Goal: Task Accomplishment & Management: Manage account settings

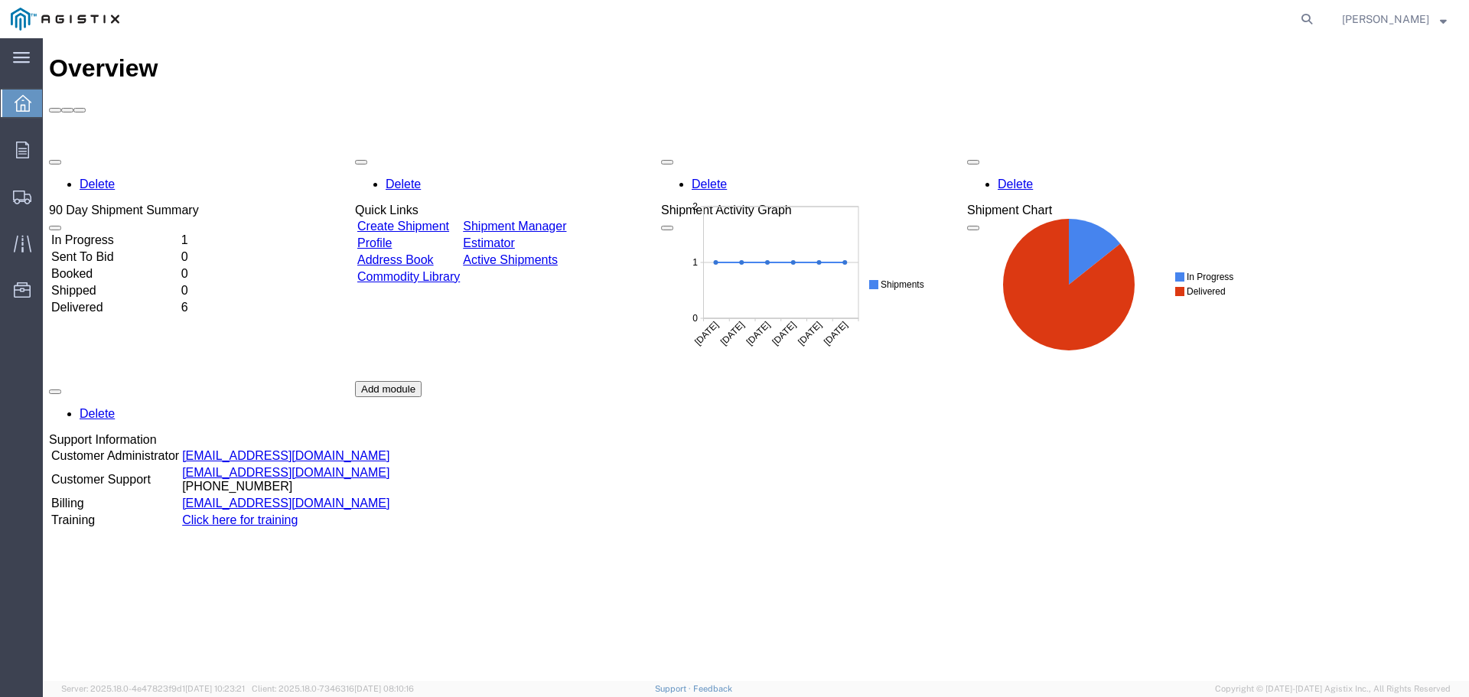
click at [142, 233] on td "In Progress" at bounding box center [114, 240] width 129 height 15
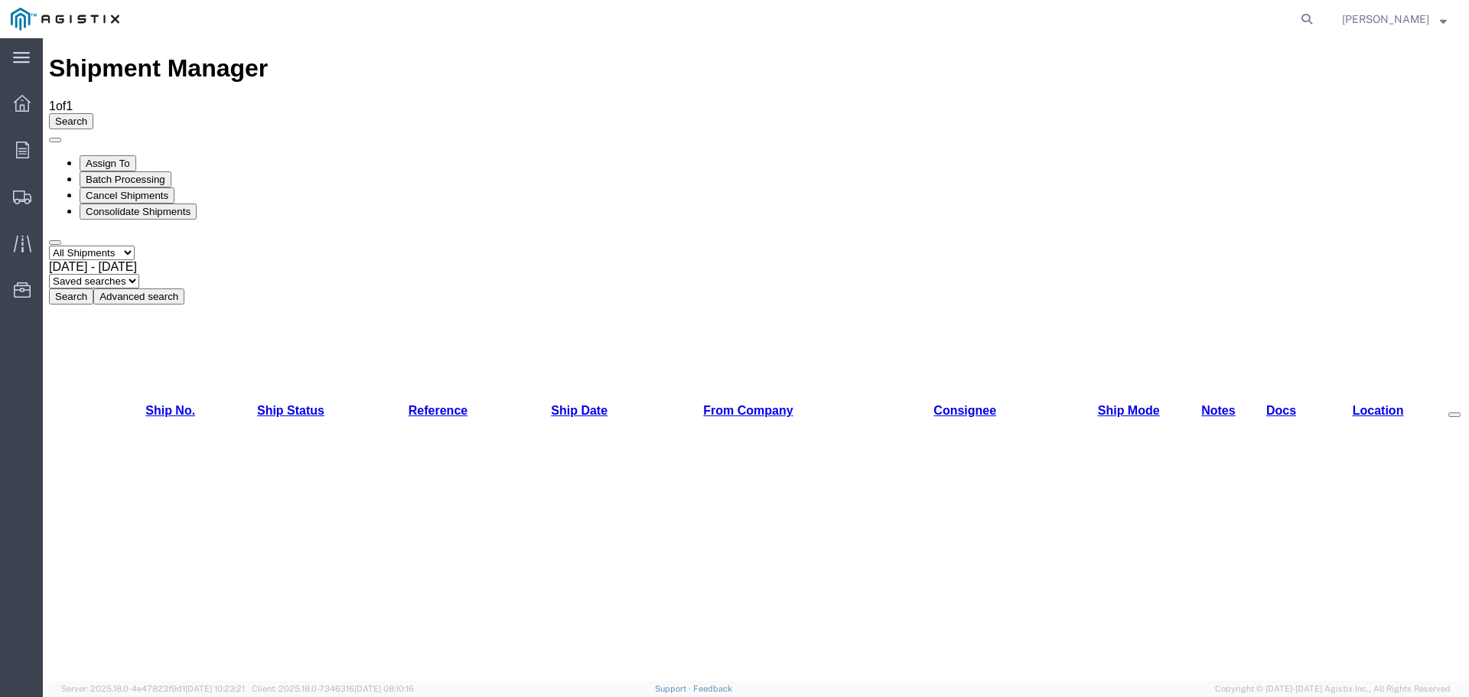
checkbox input "true"
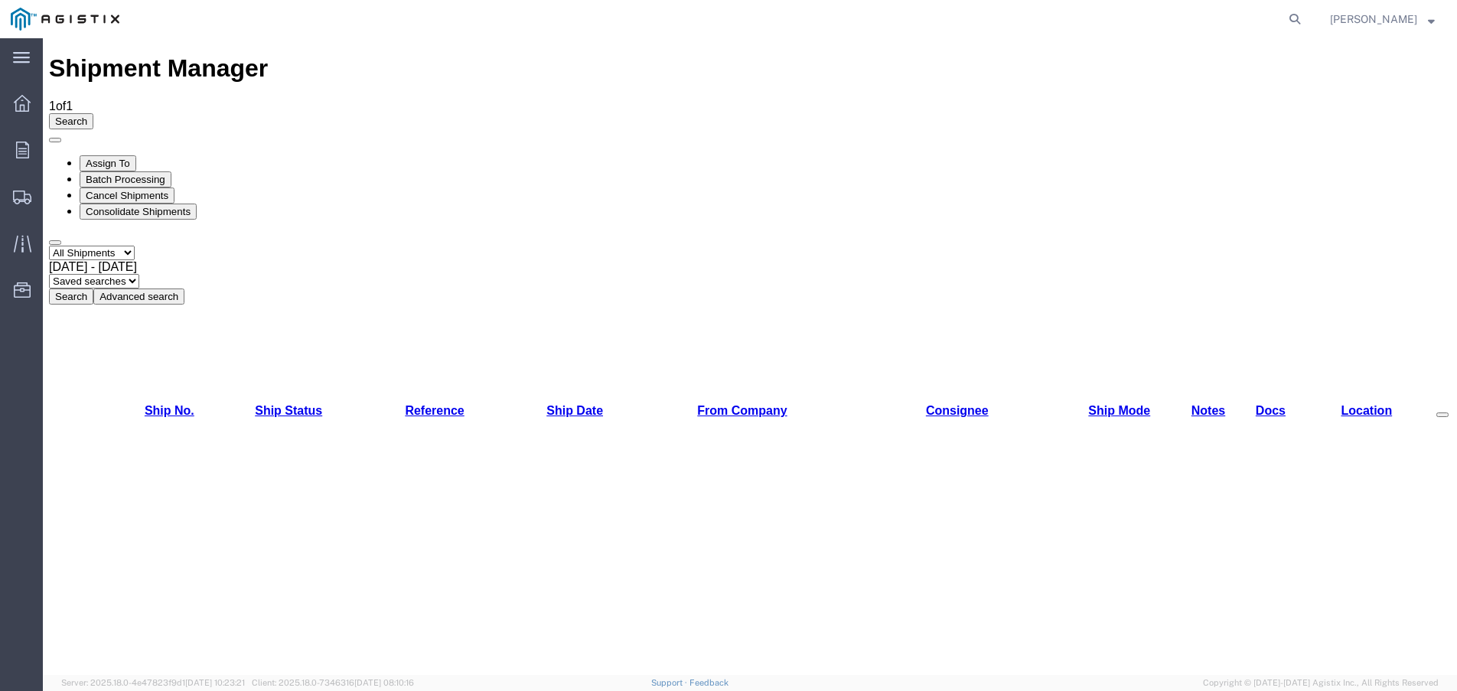
click at [1442, 415] on span at bounding box center [1442, 415] width 0 height 0
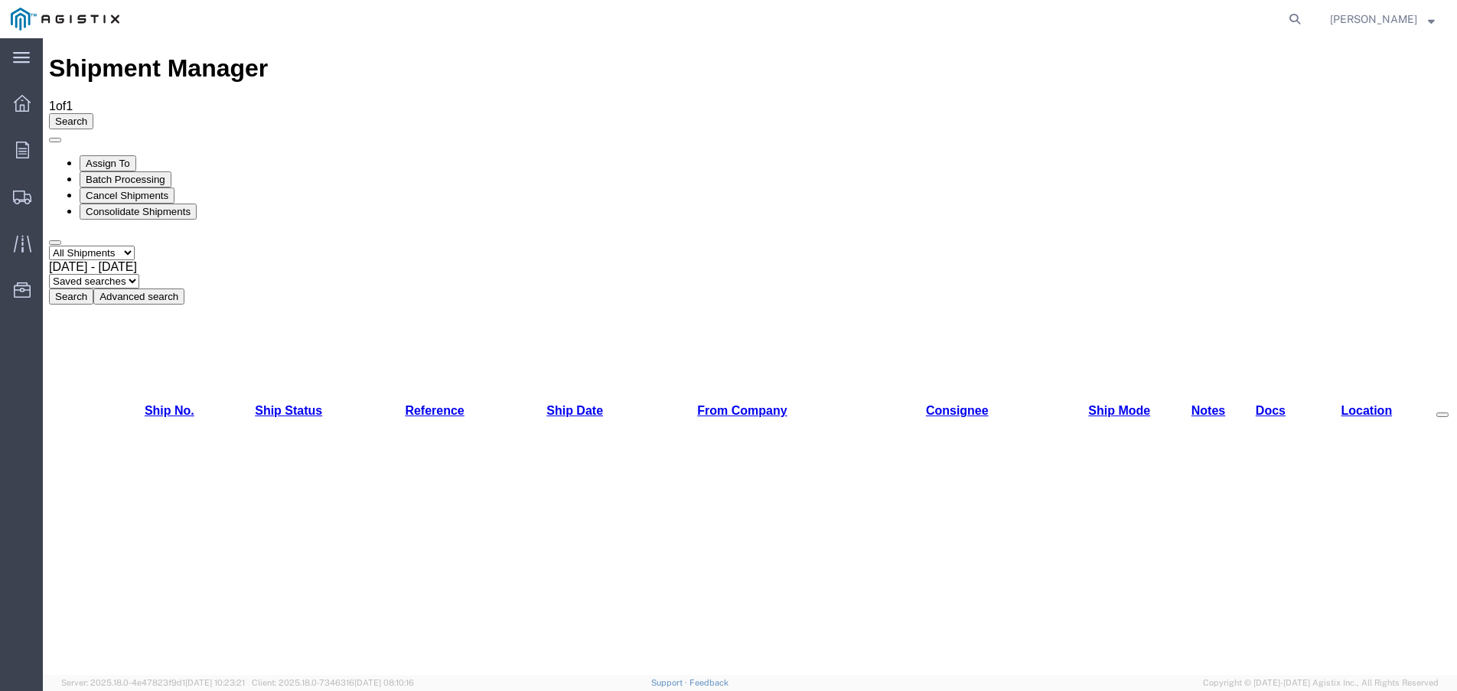
click at [174, 187] on button "Cancel Shipments" at bounding box center [127, 195] width 95 height 16
